Goal: Transaction & Acquisition: Subscribe to service/newsletter

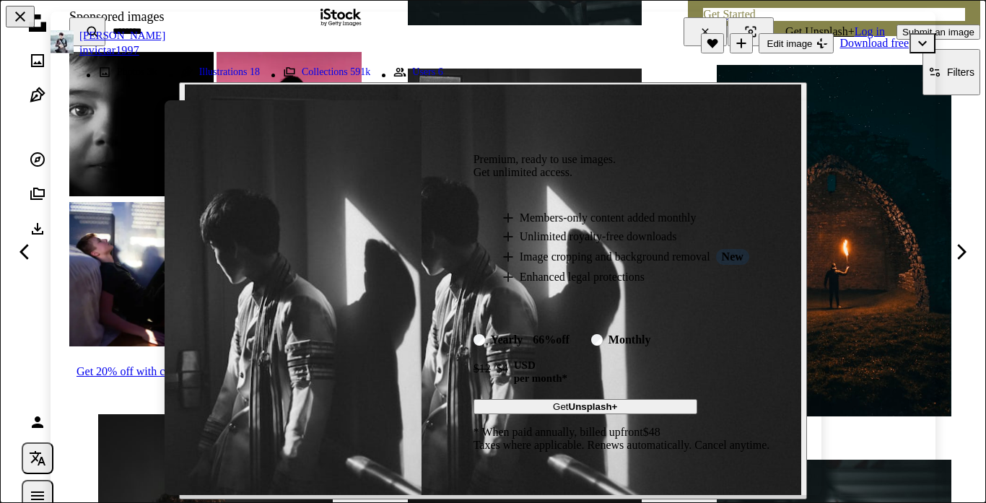
scroll to position [595, 0]
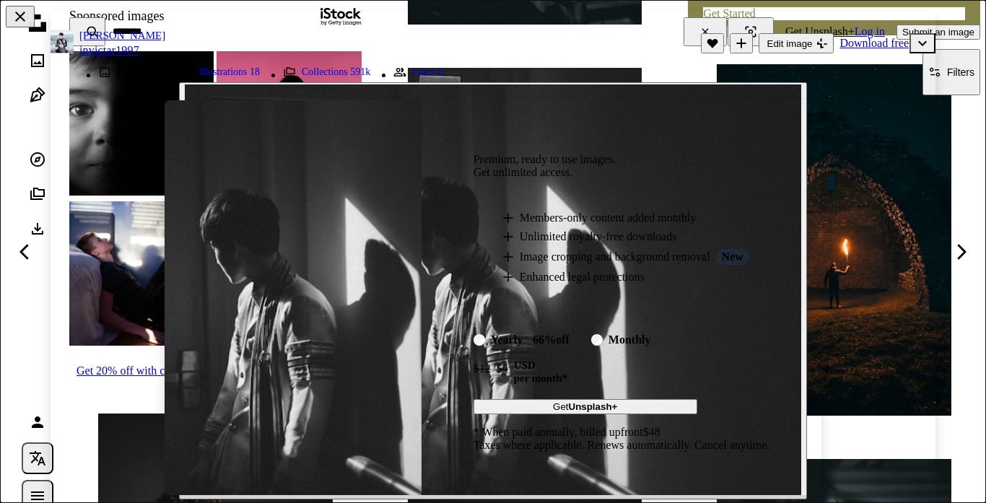
click at [541, 406] on button "Get Unsplash+" at bounding box center [585, 406] width 224 height 15
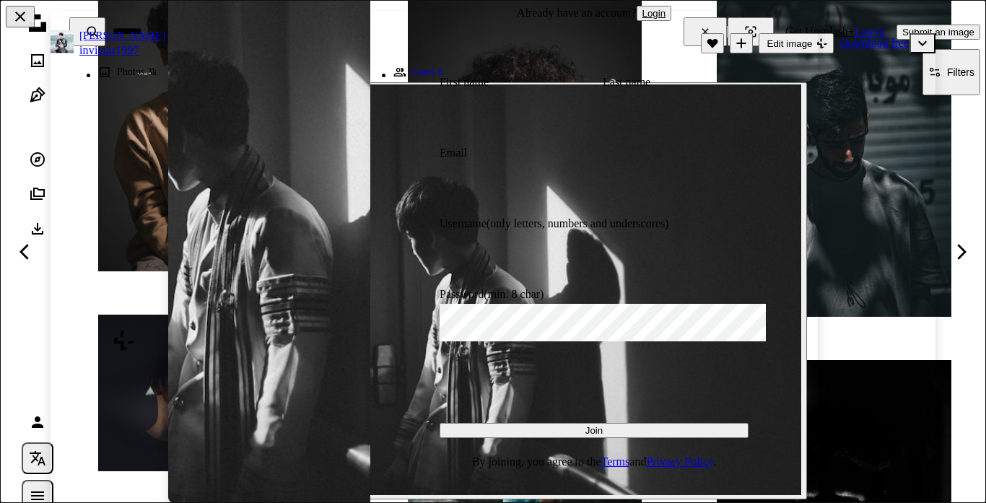
scroll to position [1085, 0]
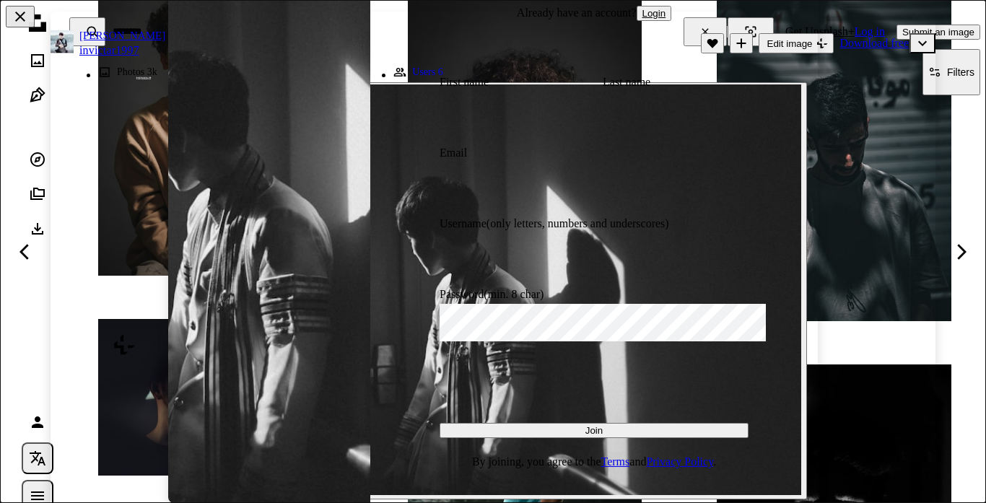
type input "**********"
click at [642, 426] on button "Join" at bounding box center [594, 430] width 309 height 15
click at [473, 108] on input "First name" at bounding box center [521, 111] width 163 height 38
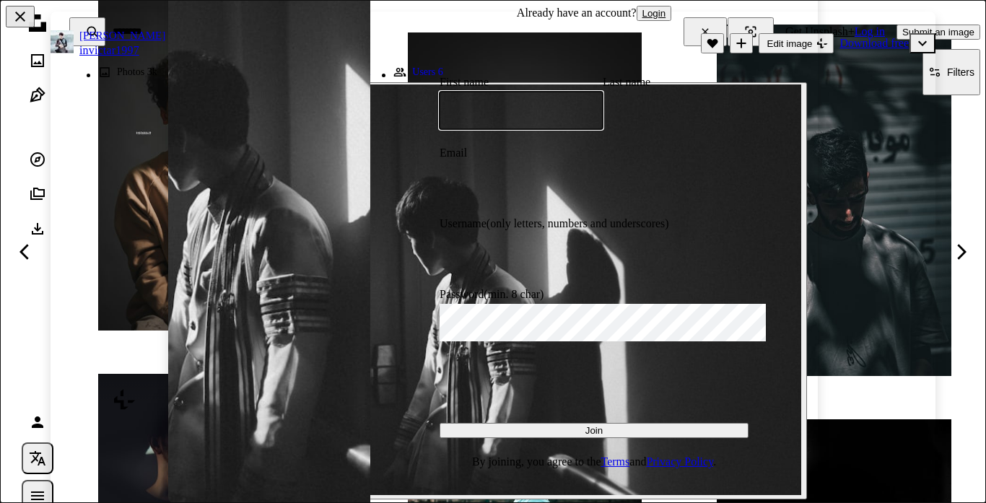
scroll to position [136, 0]
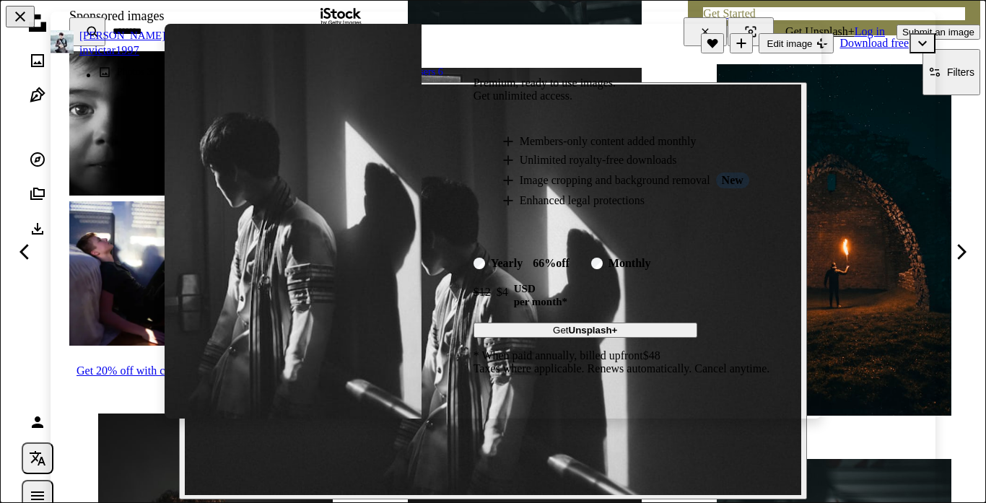
scroll to position [77, 0]
click at [645, 204] on li "A plus sign Enhanced legal protections" at bounding box center [636, 199] width 268 height 13
